Goal: Task Accomplishment & Management: Use online tool/utility

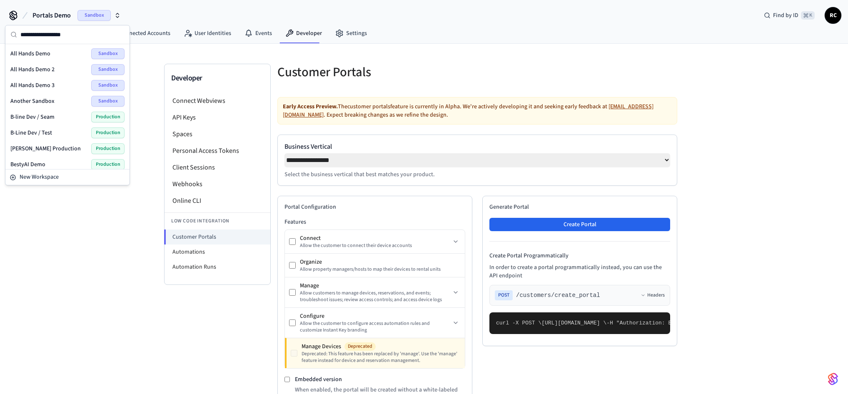
select select "**********"
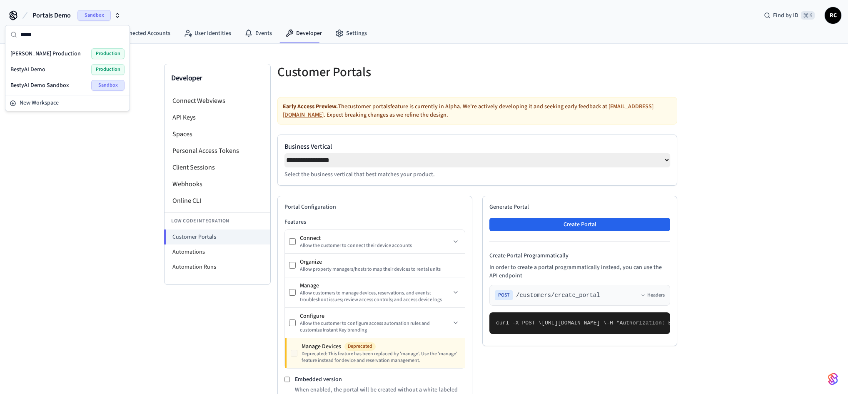
type input "*****"
click at [54, 52] on div "[PERSON_NAME] Production Production" at bounding box center [67, 53] width 114 height 11
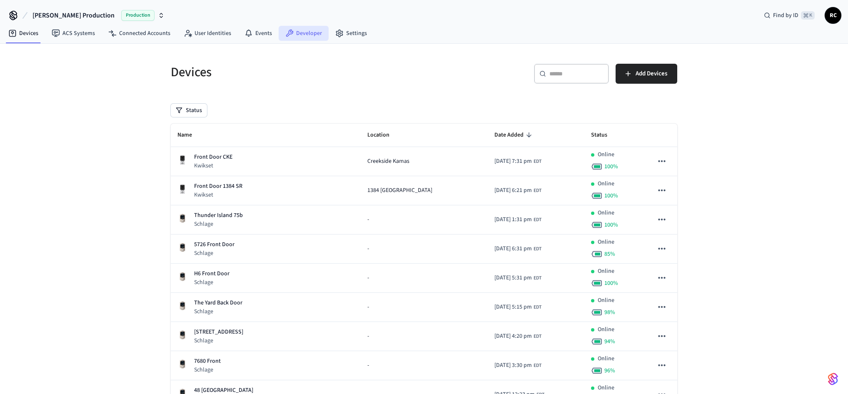
click at [297, 33] on link "Developer" at bounding box center [304, 33] width 50 height 15
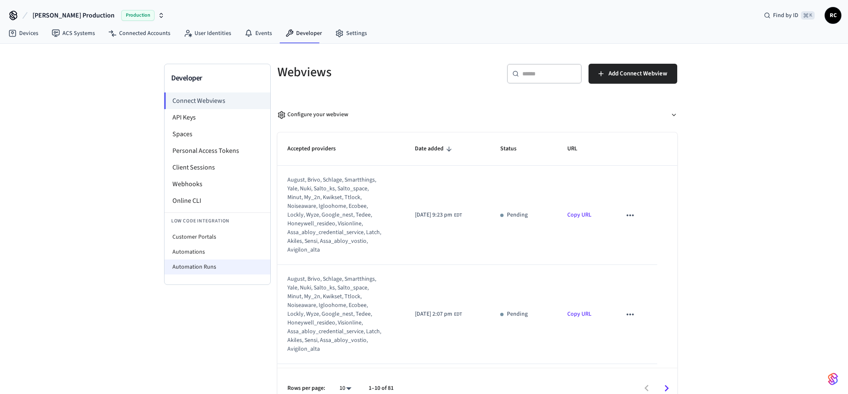
click at [212, 263] on li "Automation Runs" at bounding box center [218, 267] width 106 height 15
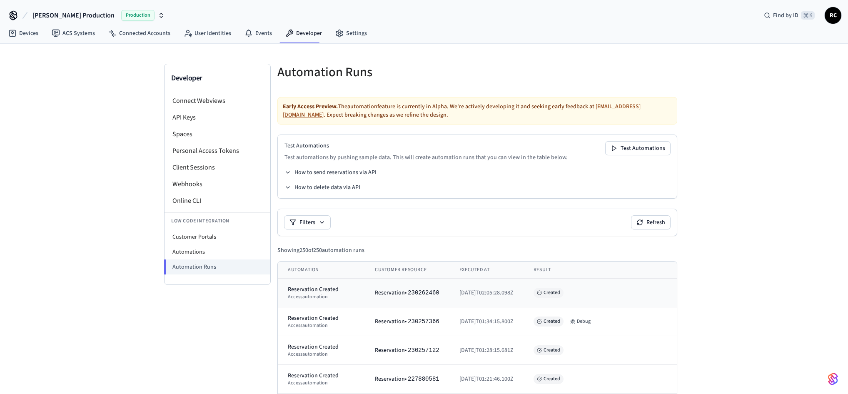
click at [316, 290] on div "Reservation Created" at bounding box center [321, 289] width 67 height 8
click at [594, 321] on button "Debug" at bounding box center [580, 322] width 27 height 10
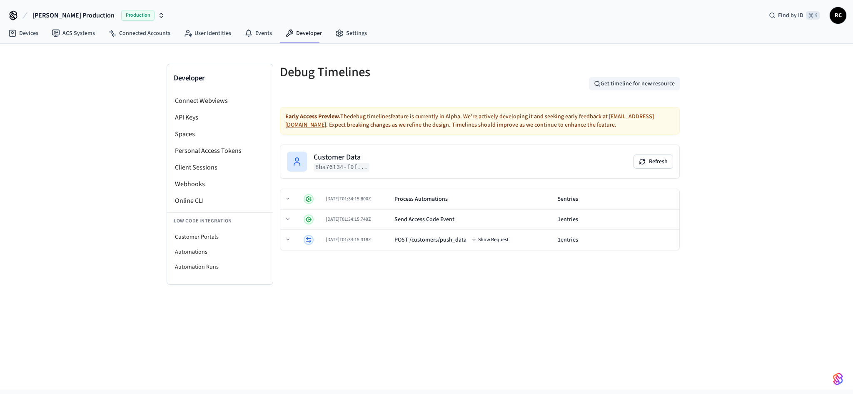
click at [651, 84] on button "Get timeline for new resource" at bounding box center [634, 83] width 91 height 13
type input "*********"
click at [658, 85] on icon "submit" at bounding box center [656, 83] width 7 height 7
click at [602, 84] on input "*********" at bounding box center [594, 84] width 106 height 10
paste input "**********"
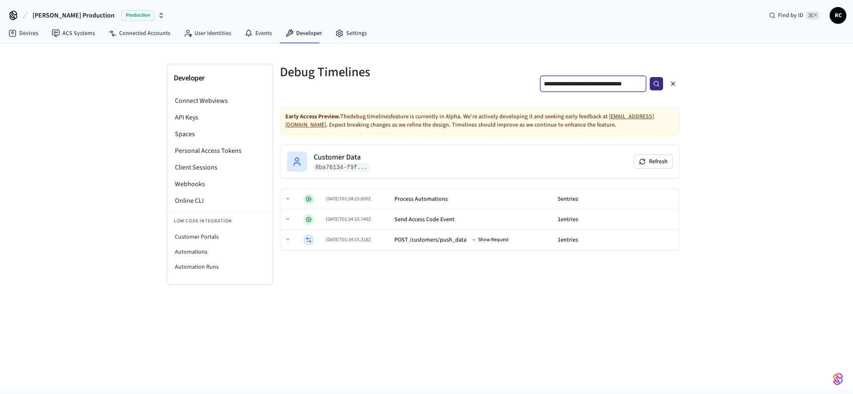
scroll to position [0, 30]
type input "**********"
click at [656, 87] on button "submit" at bounding box center [656, 83] width 13 height 13
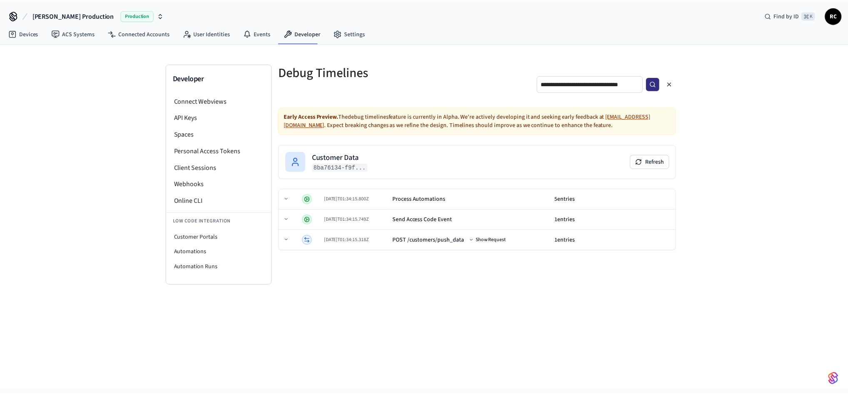
scroll to position [0, 0]
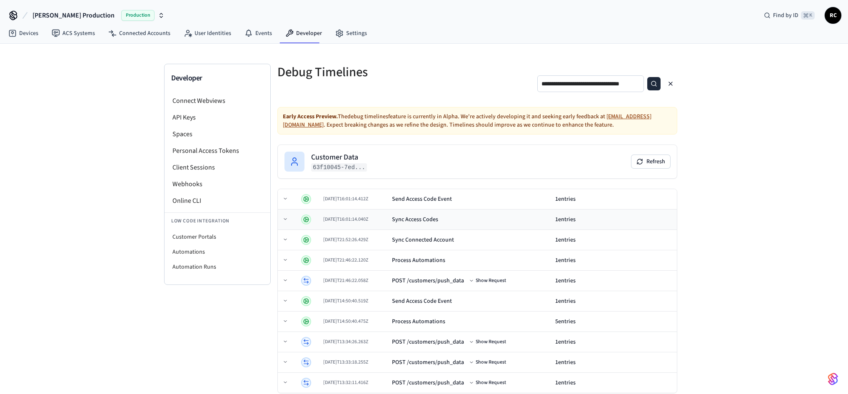
scroll to position [11, 0]
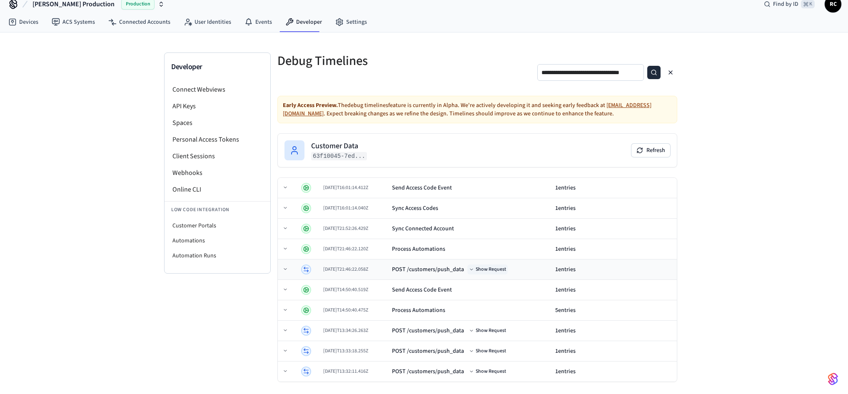
click at [505, 271] on button "Show Request" at bounding box center [487, 270] width 40 height 10
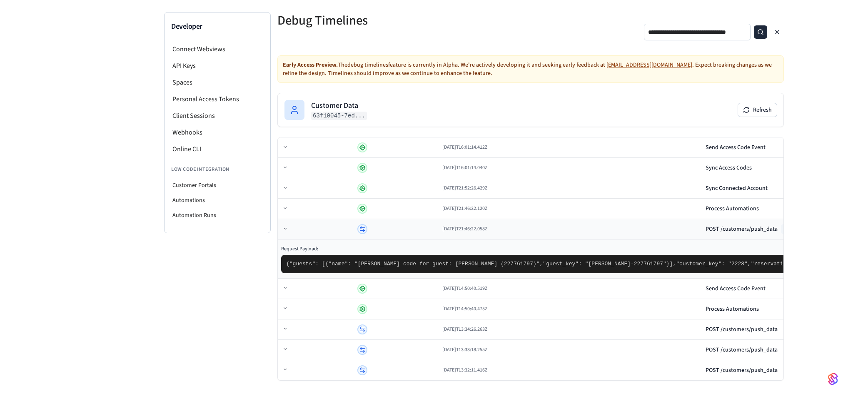
scroll to position [141, 0]
click at [781, 332] on button "Show Request" at bounding box center [801, 330] width 40 height 10
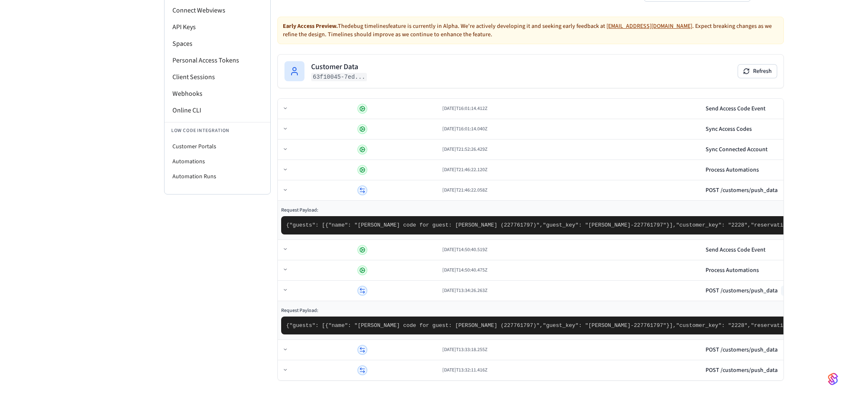
scroll to position [414, 0]
click at [781, 347] on button "Show Request" at bounding box center [801, 350] width 40 height 10
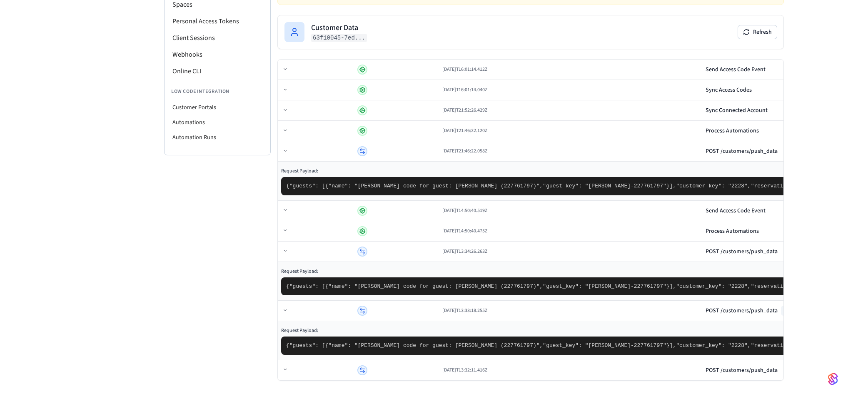
scroll to position [615, 0]
click at [781, 374] on button "Show Request" at bounding box center [801, 370] width 40 height 10
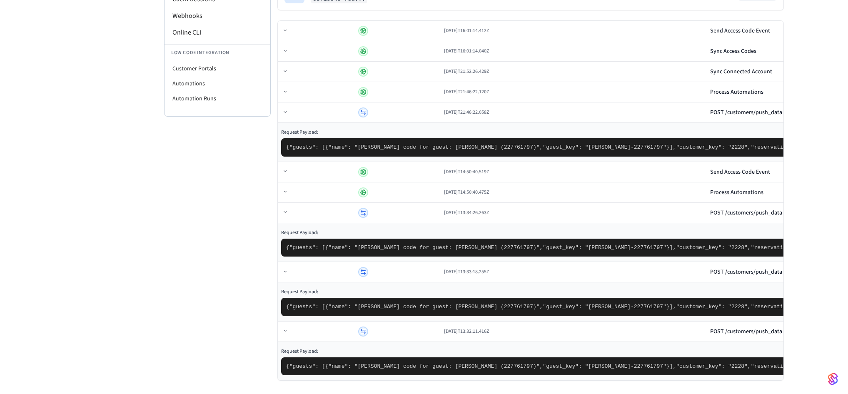
scroll to position [308, 0]
click at [786, 218] on button "Hide Request" at bounding box center [805, 213] width 38 height 10
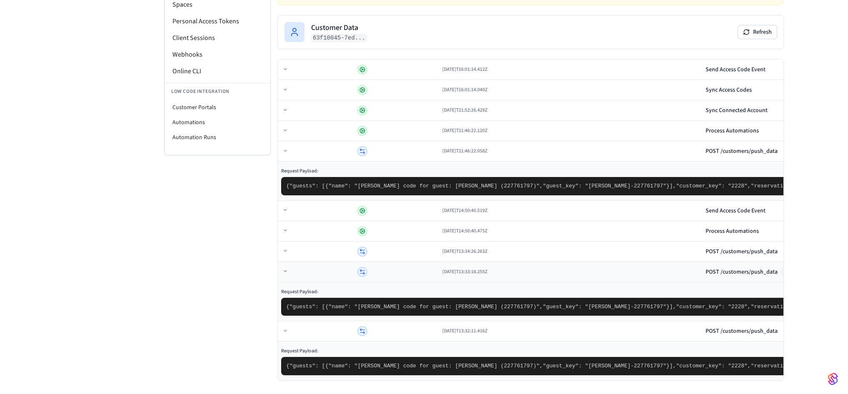
click at [781, 267] on button "Hide Request" at bounding box center [800, 272] width 38 height 10
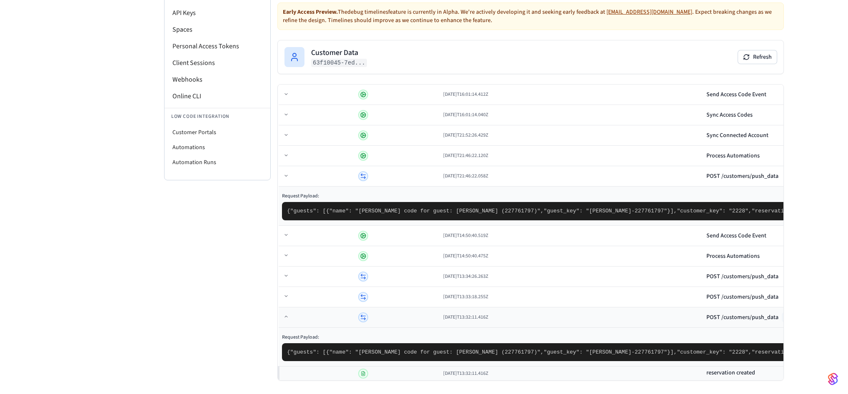
click at [782, 312] on button "Hide Request" at bounding box center [801, 317] width 38 height 10
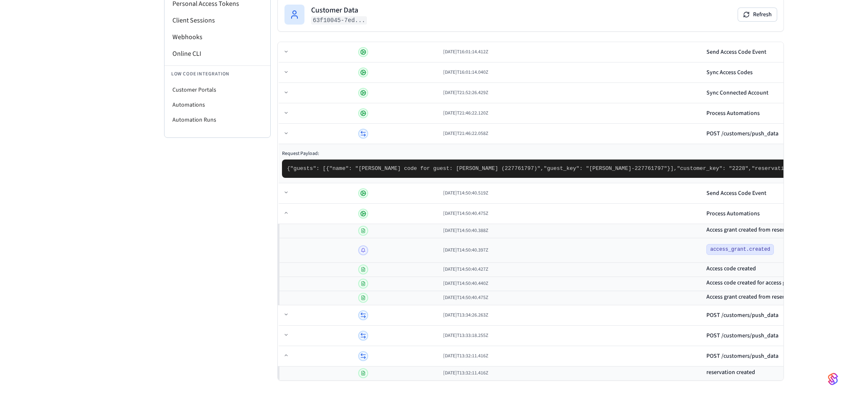
scroll to position [250, 0]
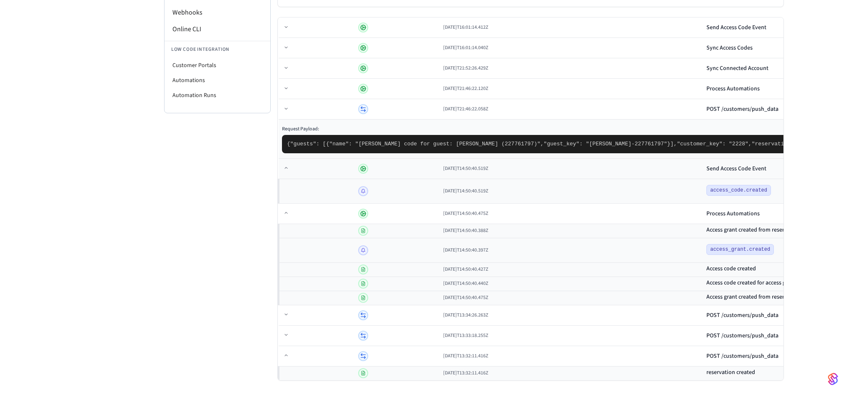
scroll to position [110, 0]
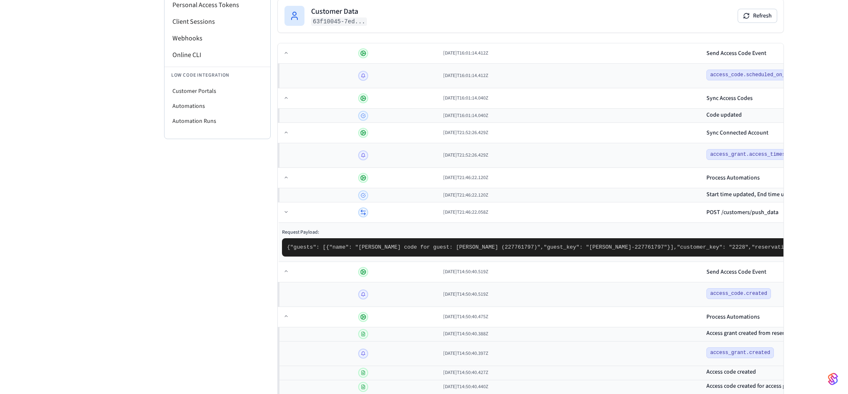
scroll to position [118, 0]
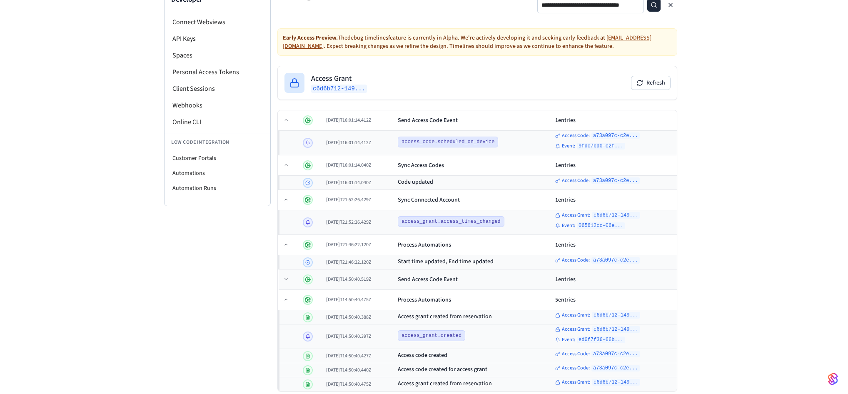
scroll to position [118, 0]
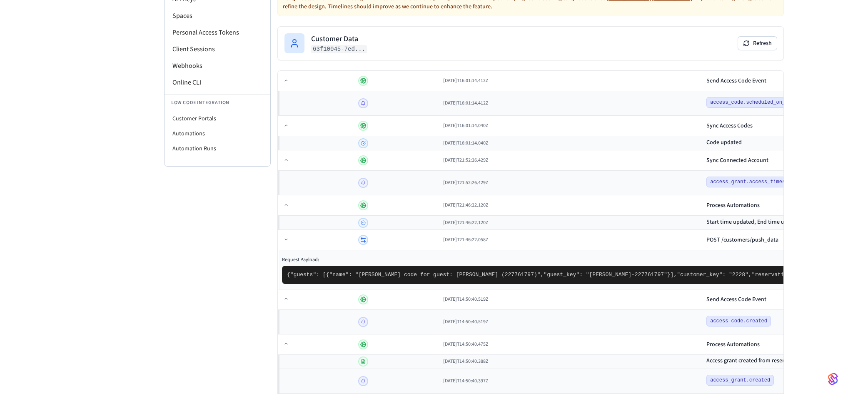
click at [183, 333] on div "Developer Connect Webviews API Keys Spaces Personal Access Tokens Client Sessio…" at bounding box center [217, 235] width 107 height 580
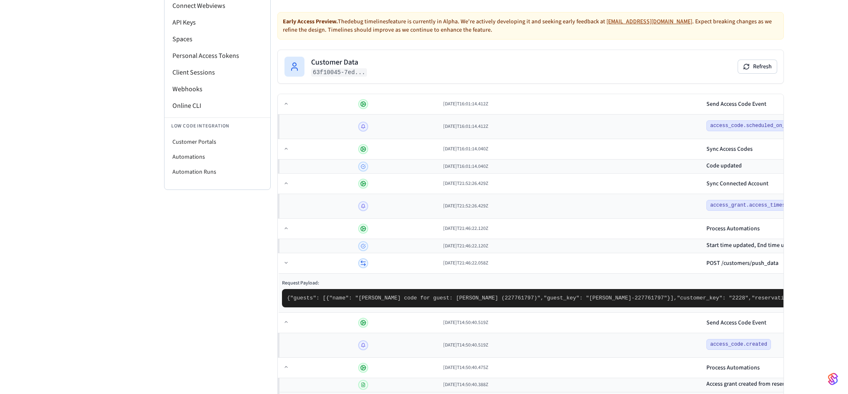
scroll to position [50, 0]
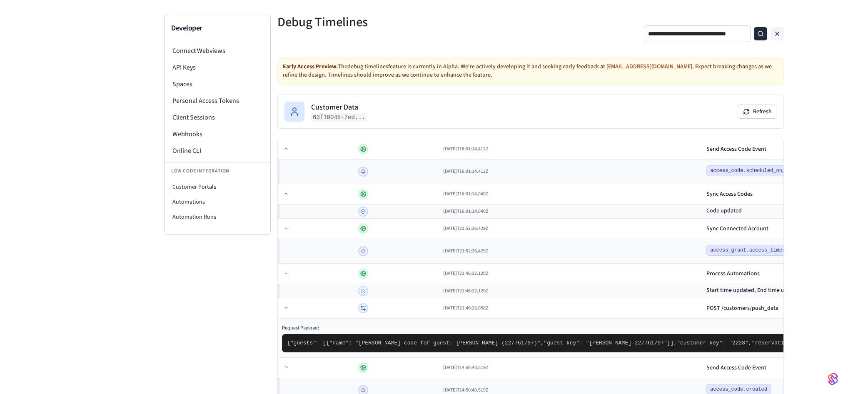
click at [774, 35] on icon "button" at bounding box center [777, 33] width 7 height 7
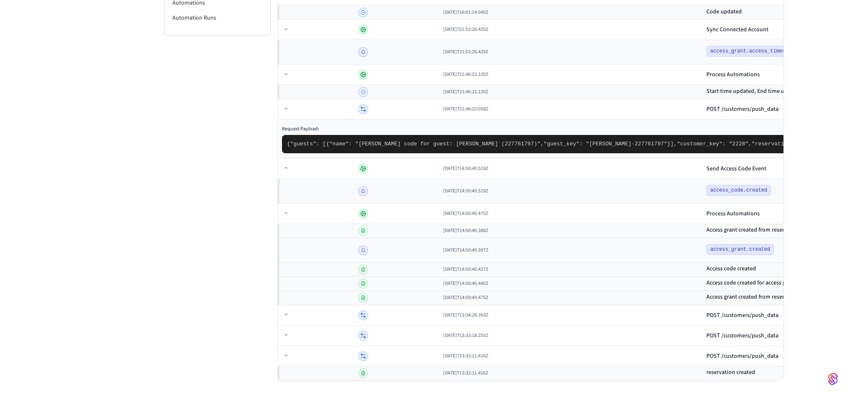
scroll to position [406, 0]
click at [355, 217] on td at bounding box center [397, 213] width 85 height 20
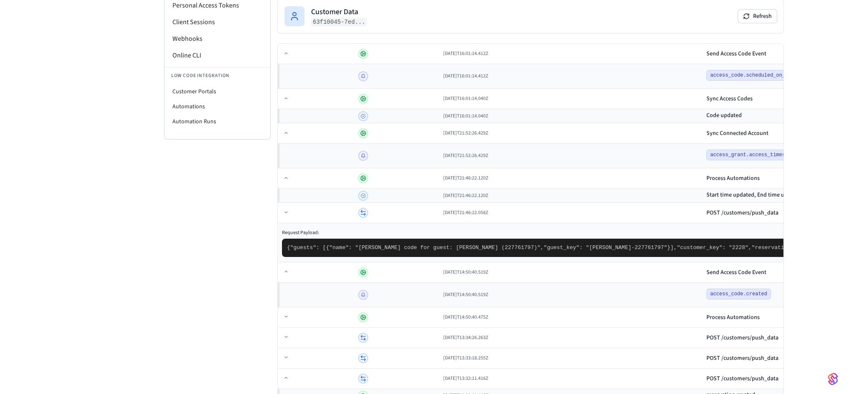
scroll to position [144, 0]
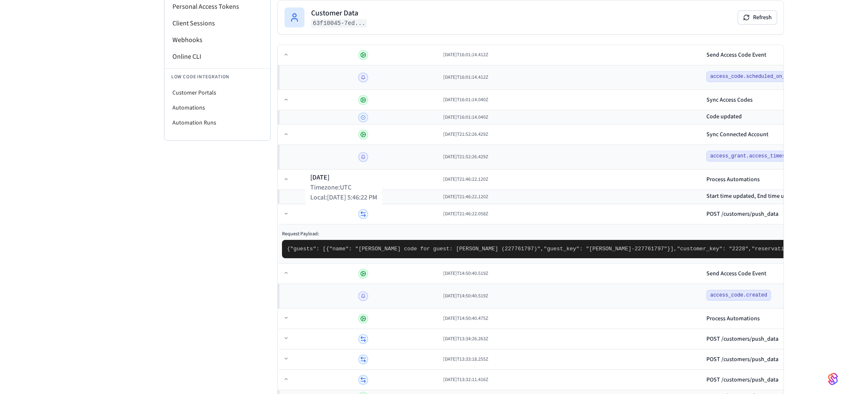
click at [332, 187] on div "Timezone: UTC" at bounding box center [343, 187] width 67 height 10
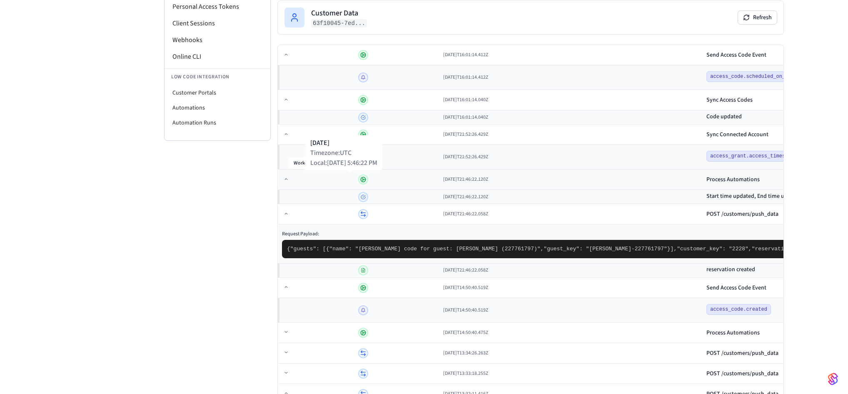
click at [443, 178] on span "[DATE]T21:46:22.120Z" at bounding box center [465, 179] width 45 height 7
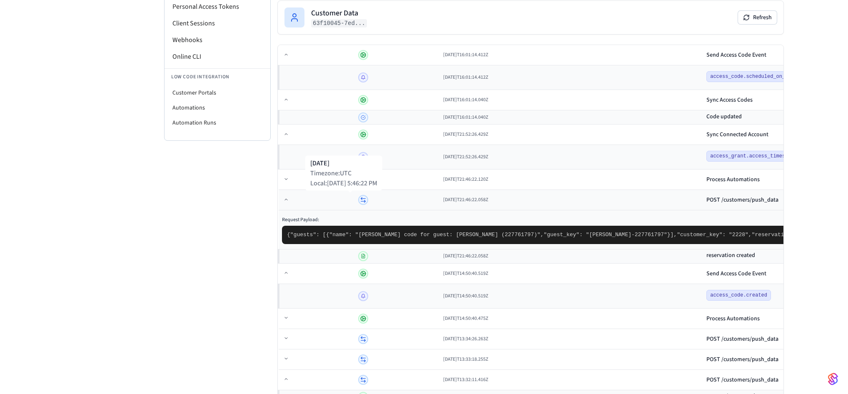
click at [443, 200] on span "[DATE]T21:46:22.058Z" at bounding box center [465, 199] width 45 height 7
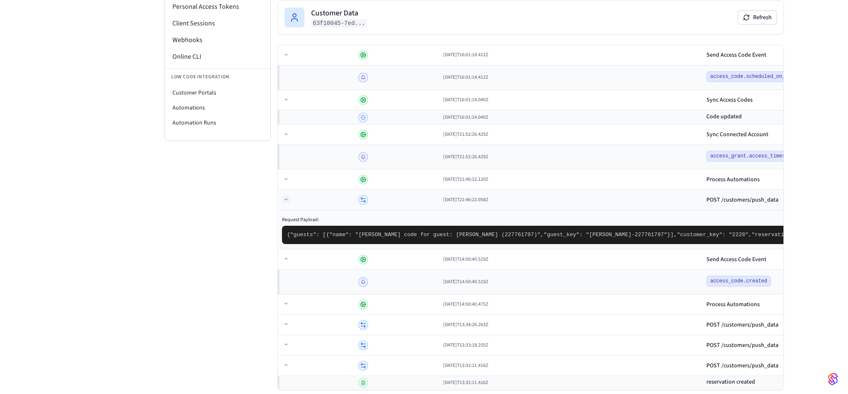
click at [287, 199] on icon at bounding box center [286, 199] width 5 height 5
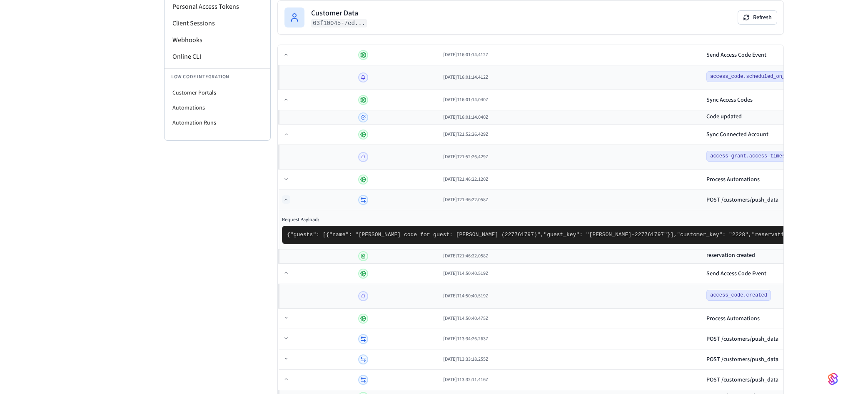
click at [440, 203] on td "[DATE]T21:46:22.058Z" at bounding box center [571, 200] width 263 height 20
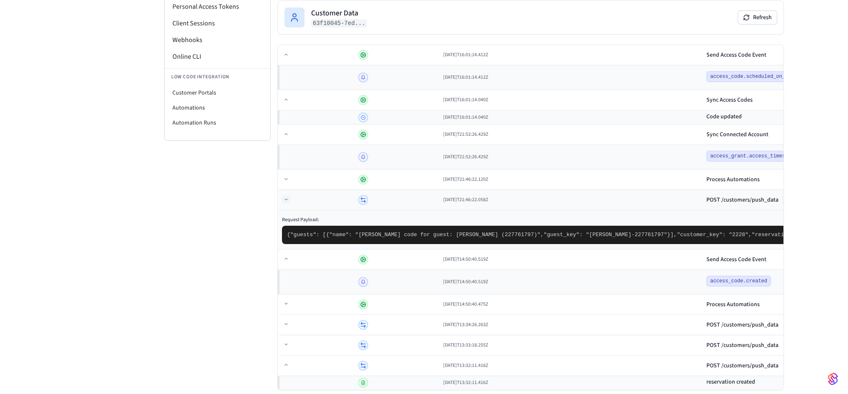
click at [782, 197] on button "Hide Request" at bounding box center [801, 200] width 38 height 10
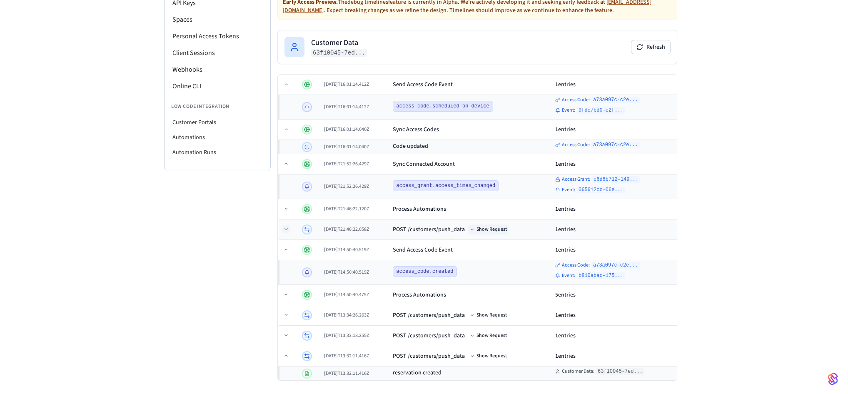
scroll to position [113, 0]
click at [493, 168] on div "Sync Connected Account" at bounding box center [471, 166] width 156 height 8
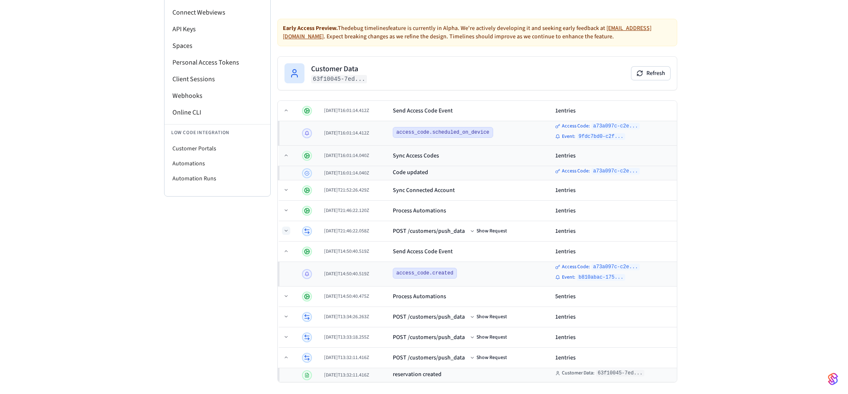
click at [490, 164] on td "Sync Access Codes" at bounding box center [471, 156] width 162 height 20
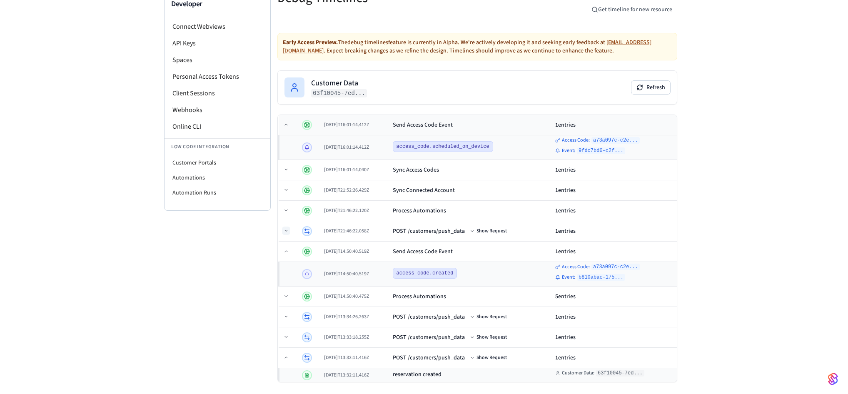
click at [488, 127] on div "Send Access Code Event" at bounding box center [471, 125] width 156 height 8
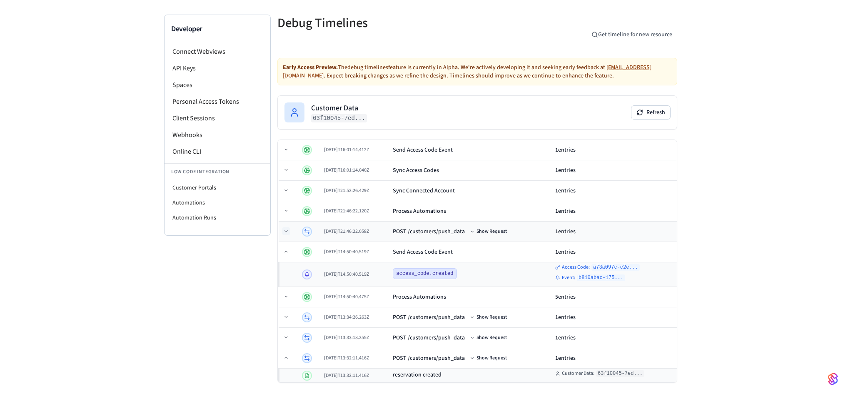
scroll to position [50, 0]
click at [437, 176] on td "Sync Access Codes" at bounding box center [471, 170] width 162 height 20
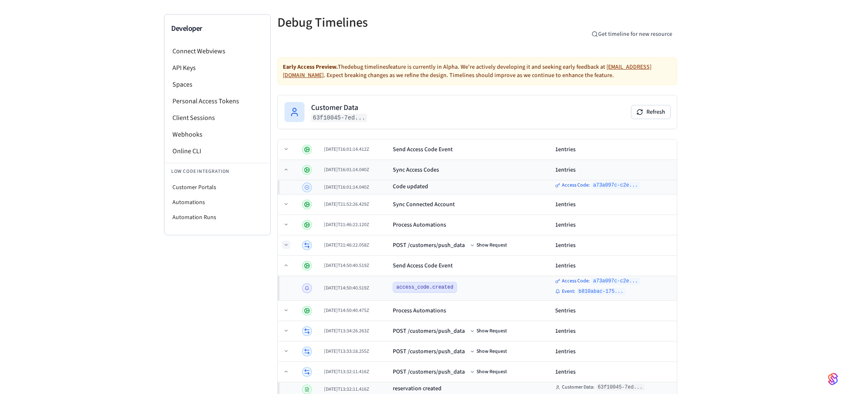
click at [437, 176] on td "Sync Access Codes" at bounding box center [471, 170] width 162 height 20
